Goal: Share content: Share content

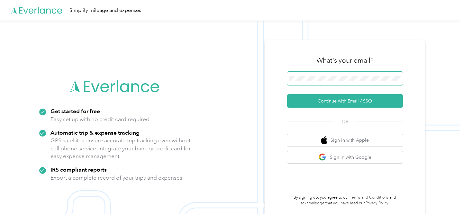
click at [349, 82] on span at bounding box center [345, 79] width 116 height 14
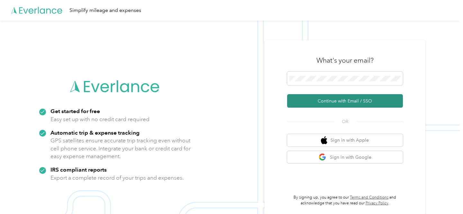
click at [343, 100] on button "Continue with Email / SSO" at bounding box center [345, 101] width 116 height 14
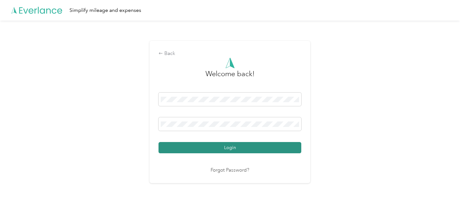
click at [231, 147] on button "Login" at bounding box center [230, 147] width 143 height 11
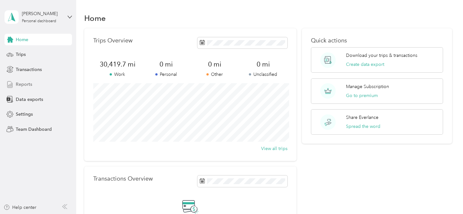
click at [31, 83] on span "Reports" at bounding box center [24, 84] width 16 height 7
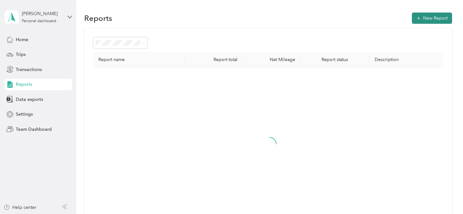
click at [422, 17] on icon "button" at bounding box center [419, 18] width 6 height 6
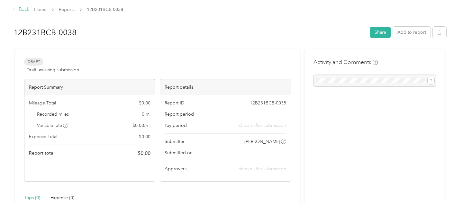
click at [23, 11] on div "Back" at bounding box center [21, 10] width 17 height 8
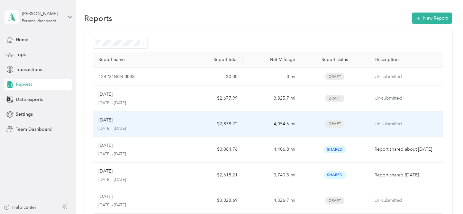
click at [232, 124] on td "$2,838.22" at bounding box center [214, 125] width 58 height 26
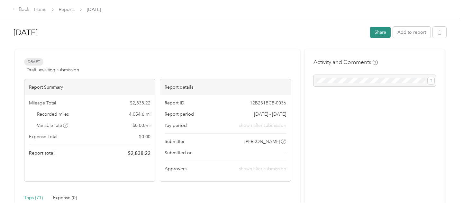
click at [386, 32] on button "Share" at bounding box center [380, 32] width 21 height 11
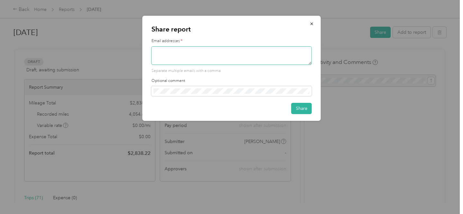
click at [252, 53] on textarea at bounding box center [231, 55] width 161 height 19
type textarea "[EMAIL_ADDRESS][DOMAIN_NAME]"
click at [300, 109] on button "Share" at bounding box center [301, 108] width 21 height 11
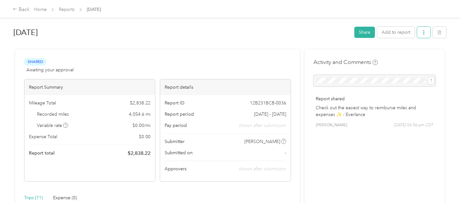
click at [426, 34] on icon "button" at bounding box center [424, 32] width 5 height 5
click at [413, 55] on span "Download" at bounding box center [408, 55] width 21 height 7
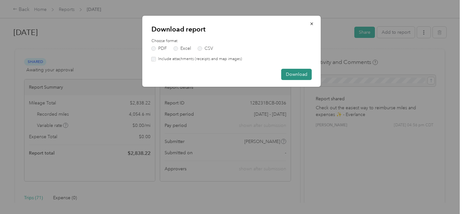
click at [292, 72] on button "Download" at bounding box center [296, 74] width 31 height 11
